Goal: Task Accomplishment & Management: Use online tool/utility

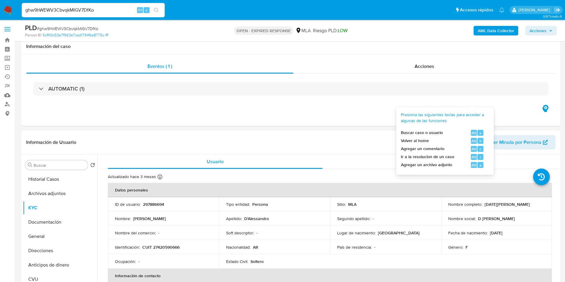
select select "10"
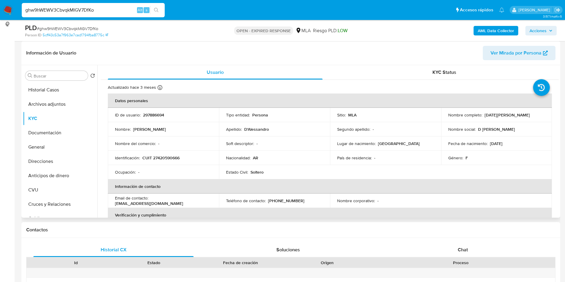
click at [361, 49] on header "Información de Usuario Ver Mirada por Persona" at bounding box center [290, 53] width 529 height 14
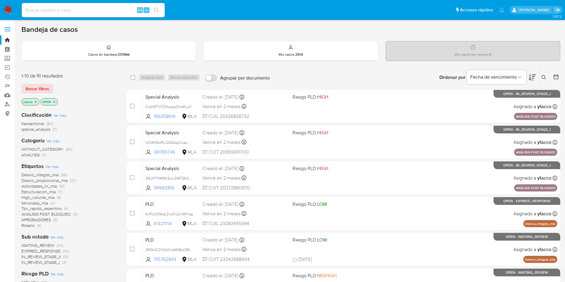
click at [74, 10] on input at bounding box center [93, 10] width 143 height 8
paste input "ghw9hWEWV3CbvqkMIGV7DfKo"
type input "ghw9hWEWV3CbvqkMIGV7DfKo"
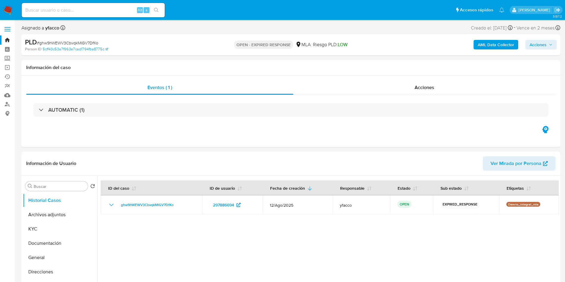
select select "10"
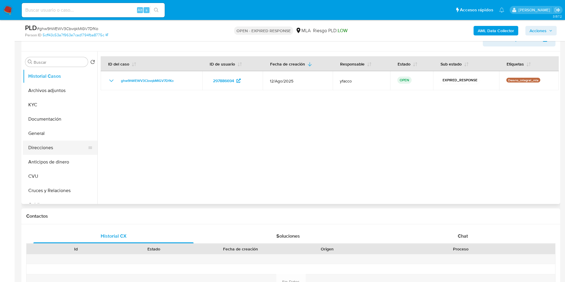
scroll to position [89, 0]
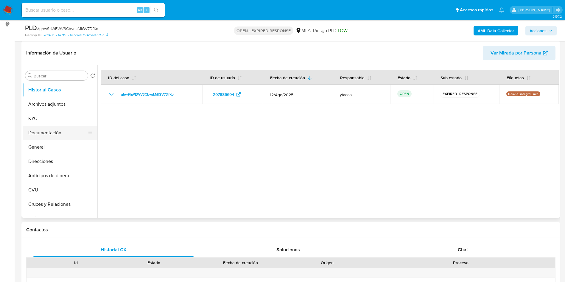
click at [39, 132] on button "Documentación" at bounding box center [58, 133] width 70 height 14
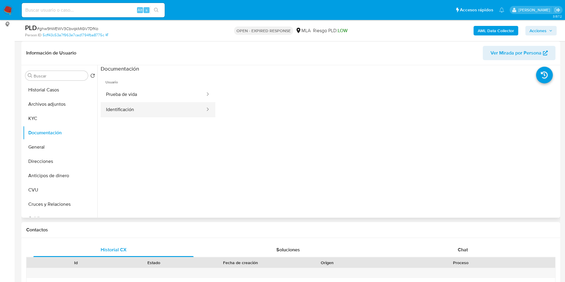
click at [160, 107] on button "Identificación" at bounding box center [153, 109] width 105 height 15
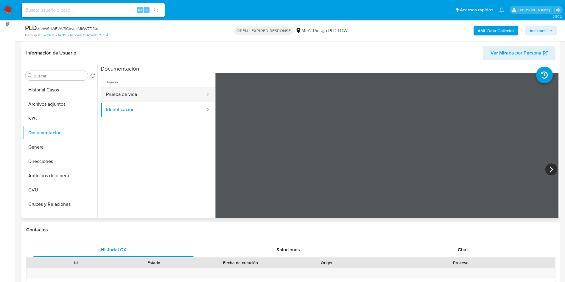
click at [128, 89] on button "Prueba de vida" at bounding box center [153, 94] width 105 height 15
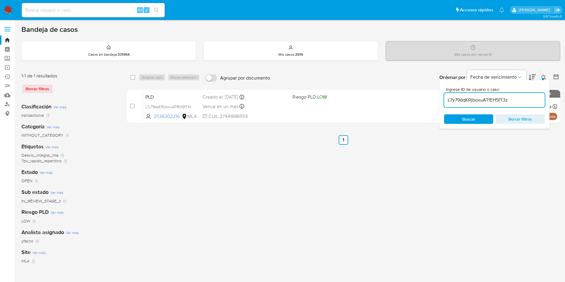
click at [524, 96] on input "L7y79dqKRjboxuATfEH5fT3z" at bounding box center [494, 100] width 101 height 8
paste input "wI3YQ9aE3CMn0R7QL1WUVxAw"
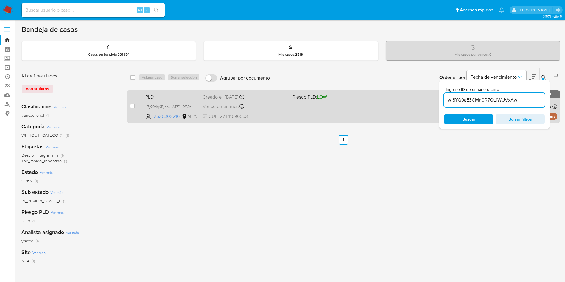
type input "wI3YQ9aE3CMn0R7QL1WUVxAw"
click at [133, 106] on input "checkbox" at bounding box center [132, 106] width 5 height 5
checkbox input "true"
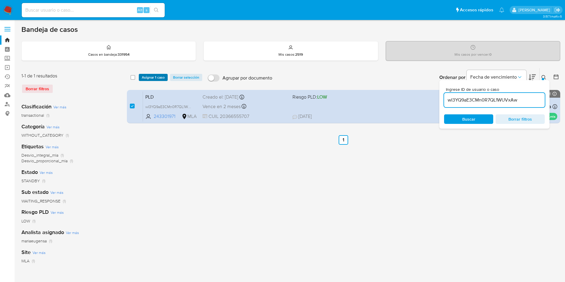
click at [150, 76] on span "Asignar 1 caso" at bounding box center [153, 77] width 23 height 6
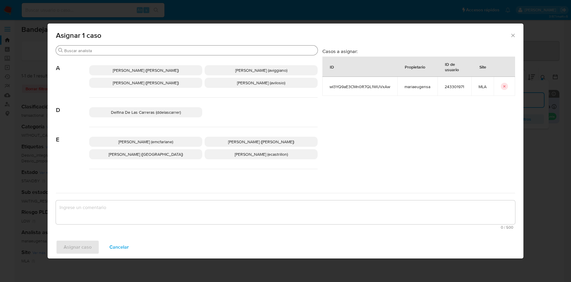
click at [104, 49] on input "Buscar" at bounding box center [189, 50] width 251 height 5
type input "m"
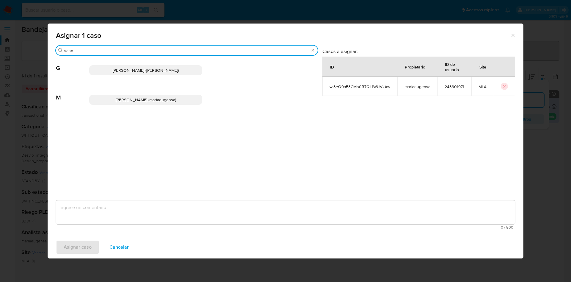
type input "sanc"
click at [123, 99] on span "[PERSON_NAME] (mariaeugensa)" at bounding box center [146, 100] width 60 height 6
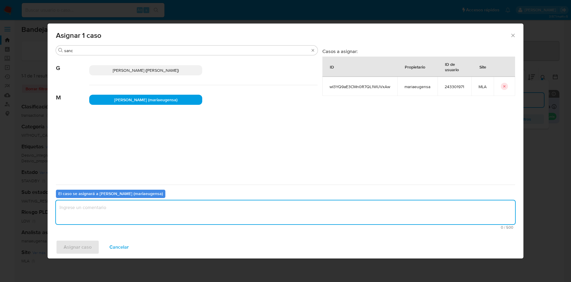
click at [119, 206] on textarea "assign-modal" at bounding box center [285, 212] width 459 height 24
click at [79, 247] on span "Asignar caso" at bounding box center [78, 246] width 28 height 13
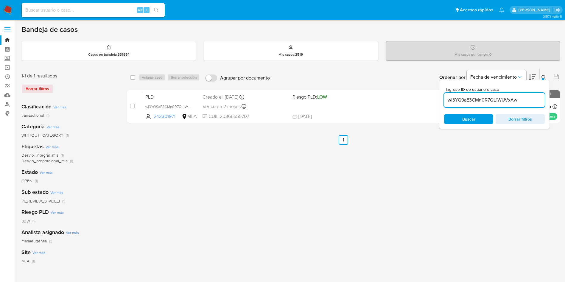
click at [517, 98] on input "wI3YQ9aE3CMn0R7QL1WUVxAw" at bounding box center [494, 100] width 101 height 8
click at [518, 98] on input "wI3YQ9aE3CMn0R7QL1WUVxAw" at bounding box center [494, 100] width 101 height 8
paste input "UBPGmErnsQCgLNsWeHJsfulf"
type input "UBPGmErnsQCgLNsWeHJsfulf"
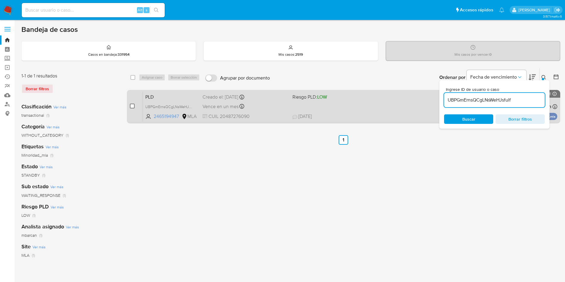
click at [132, 106] on input "checkbox" at bounding box center [132, 106] width 5 height 5
checkbox input "true"
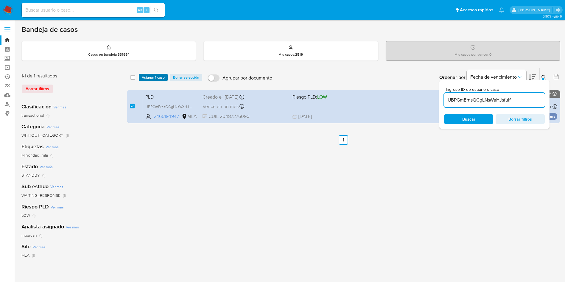
click at [152, 79] on span "Asignar 1 caso" at bounding box center [153, 77] width 23 height 6
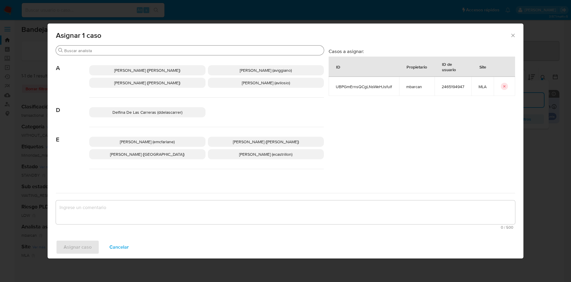
click at [107, 52] on input "Buscar" at bounding box center [192, 50] width 257 height 5
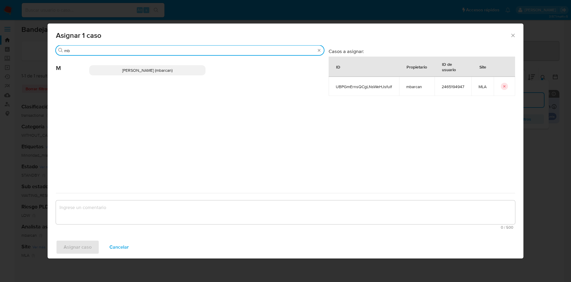
type input "mb"
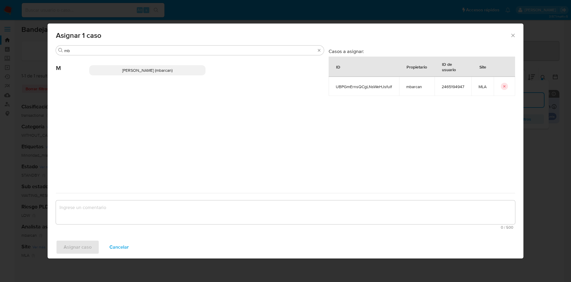
click at [103, 66] on p "[PERSON_NAME] (mbarcan)" at bounding box center [147, 70] width 116 height 10
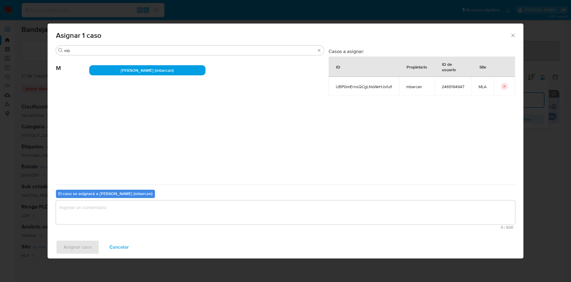
click at [96, 225] on span "0 / 500" at bounding box center [286, 227] width 456 height 4
click at [96, 212] on textarea "assign-modal" at bounding box center [285, 212] width 459 height 24
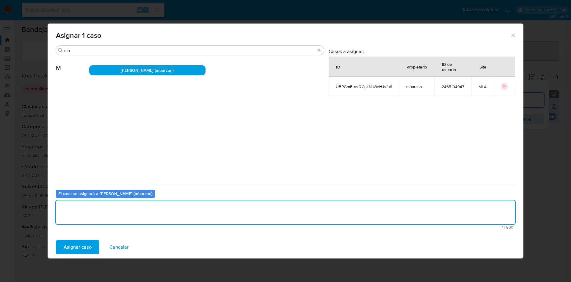
click at [83, 243] on span "Asignar caso" at bounding box center [78, 246] width 28 height 13
